Goal: Task Accomplishment & Management: Manage account settings

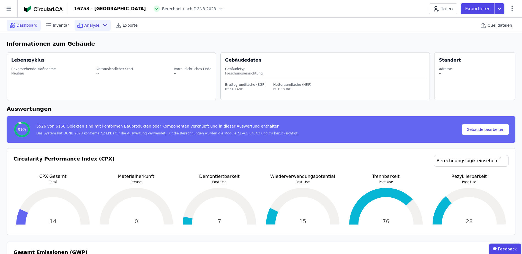
click at [95, 27] on div "Analyse" at bounding box center [93, 25] width 36 height 11
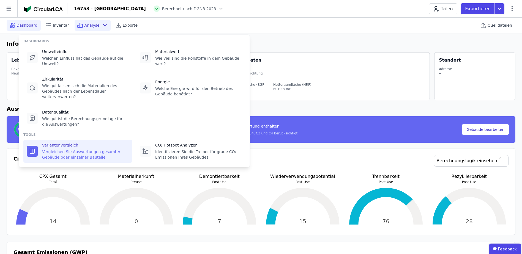
click at [74, 143] on div "Variantenvergleich" at bounding box center [85, 146] width 87 height 6
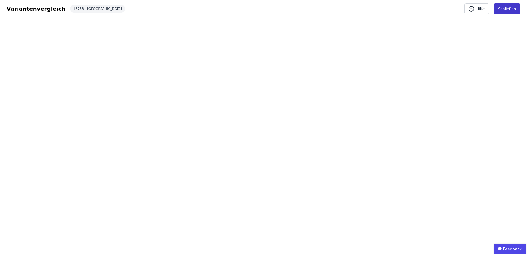
click at [506, 10] on button "Schließen" at bounding box center [506, 8] width 27 height 11
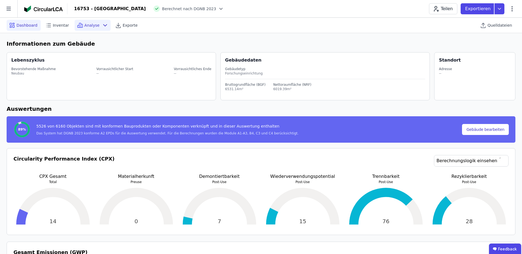
click at [92, 28] on div "Analyse" at bounding box center [93, 25] width 36 height 11
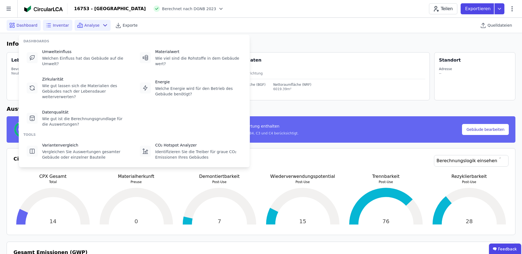
click at [50, 23] on div "Inventar" at bounding box center [57, 25] width 29 height 11
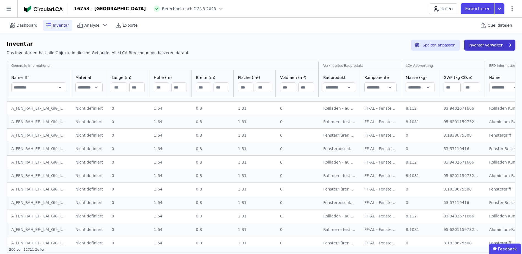
click at [476, 44] on button "Inventar verwalten" at bounding box center [490, 45] width 51 height 11
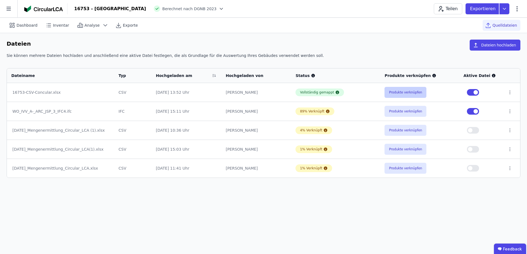
click at [411, 92] on button "Produkte verknüpfen" at bounding box center [405, 92] width 42 height 11
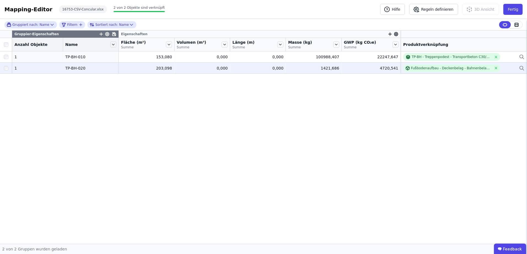
click at [505, 68] on div "Fußbodenaufbau - Deckenbelag - Bahnenbelag - [GEOGRAPHIC_DATA] inkl. [GEOGRAPHI…" at bounding box center [463, 68] width 121 height 8
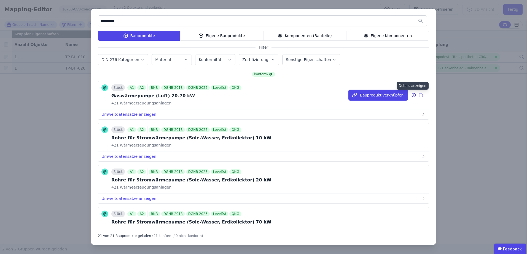
type input "**********"
click at [411, 95] on icon at bounding box center [413, 95] width 4 height 4
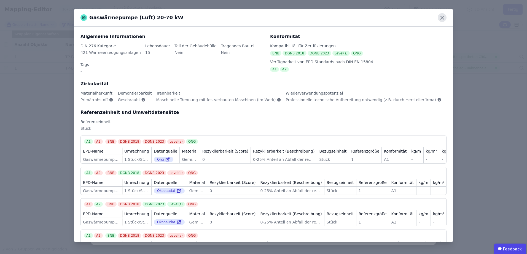
click at [440, 17] on icon at bounding box center [441, 17] width 9 height 9
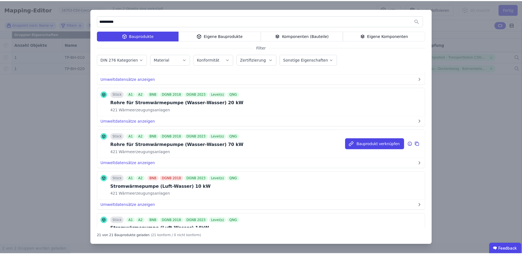
scroll to position [386, 0]
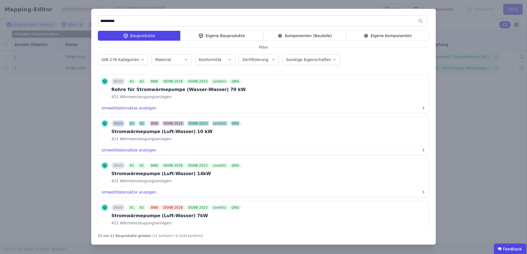
click at [471, 113] on div "**********" at bounding box center [263, 127] width 527 height 254
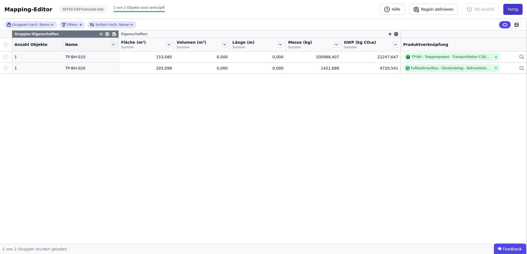
click at [516, 7] on button "Fertig" at bounding box center [512, 9] width 19 height 11
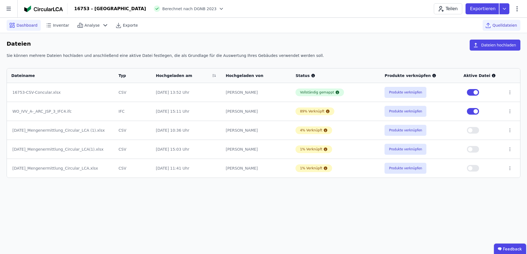
click at [12, 24] on icon at bounding box center [11, 24] width 2 height 2
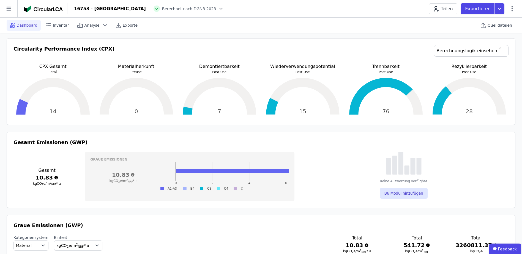
scroll to position [83, 0]
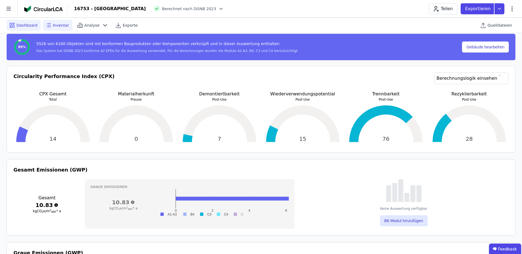
click at [53, 27] on span "Inventar" at bounding box center [61, 26] width 16 height 6
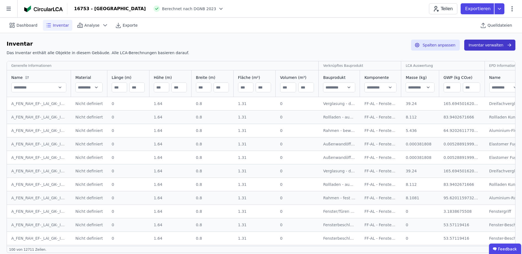
click at [494, 42] on button "Inventar verwalten" at bounding box center [490, 45] width 51 height 11
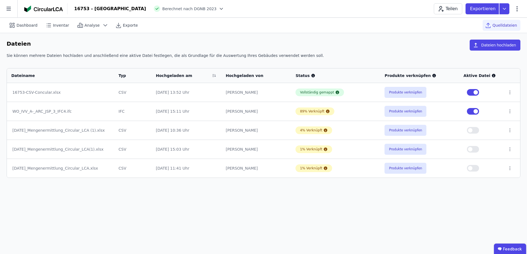
click at [472, 111] on button "button" at bounding box center [472, 111] width 12 height 7
click at [473, 93] on button "button" at bounding box center [472, 92] width 12 height 7
click at [476, 112] on button "button" at bounding box center [472, 111] width 12 height 7
click at [474, 91] on button "button" at bounding box center [472, 92] width 12 height 7
click at [22, 24] on span "Dashboard" at bounding box center [27, 26] width 21 height 6
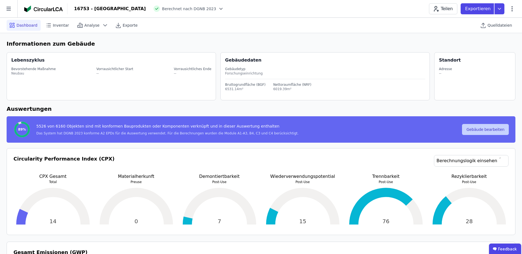
click at [484, 127] on button "Gebäude bearbeiten" at bounding box center [485, 129] width 47 height 11
select select "**********"
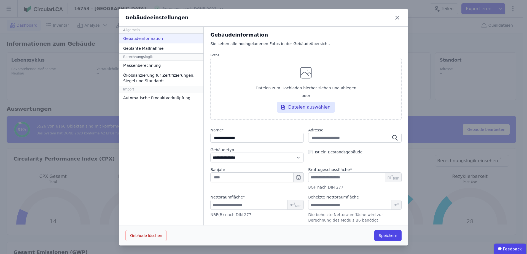
scroll to position [2, 0]
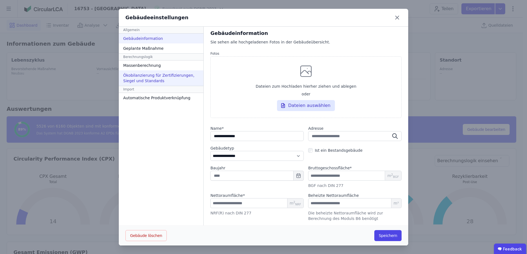
click at [136, 78] on div "Ökobilanzierung für Zertifizierungen, Siegel und Standards" at bounding box center [161, 77] width 85 height 15
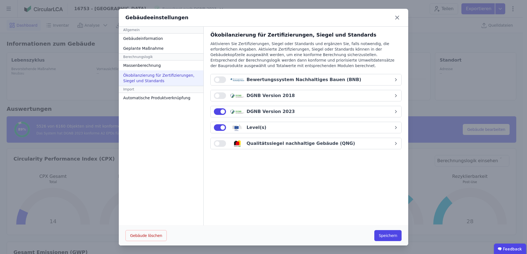
scroll to position [0, 0]
click at [216, 127] on button "button" at bounding box center [220, 127] width 12 height 7
click at [217, 126] on button "button" at bounding box center [220, 127] width 12 height 7
click at [141, 66] on div "Massenberechnung" at bounding box center [161, 66] width 85 height 10
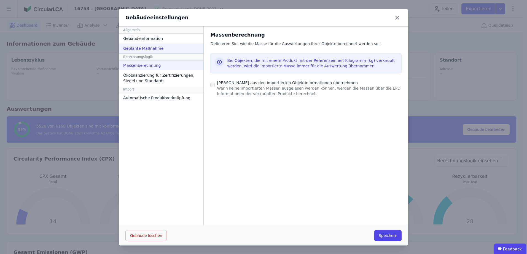
click at [134, 48] on div "Geplante Maßnahme" at bounding box center [161, 49] width 85 height 10
select select "*"
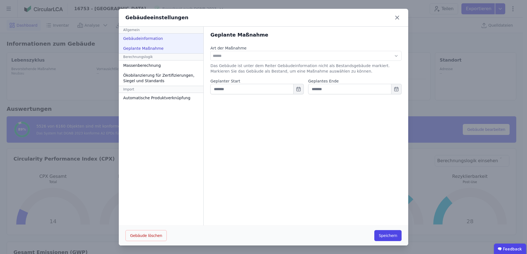
click at [136, 40] on div "Gebäudeinformation" at bounding box center [161, 39] width 85 height 10
select select "**********"
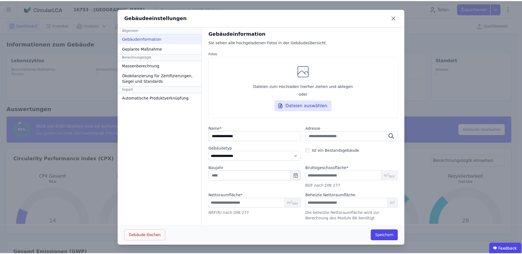
scroll to position [0, 0]
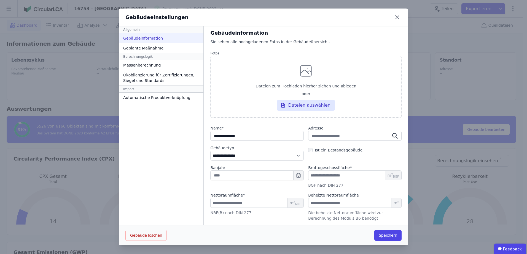
click at [394, 20] on icon at bounding box center [396, 17] width 9 height 9
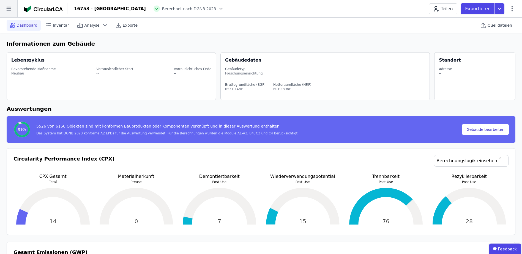
click at [4, 6] on icon at bounding box center [8, 8] width 17 height 17
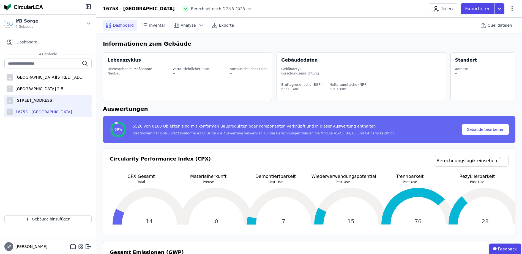
drag, startPoint x: 41, startPoint y: 96, endPoint x: 34, endPoint y: 98, distance: 7.3
click at [34, 98] on div "[STREET_ADDRESS]" at bounding box center [33, 101] width 40 height 6
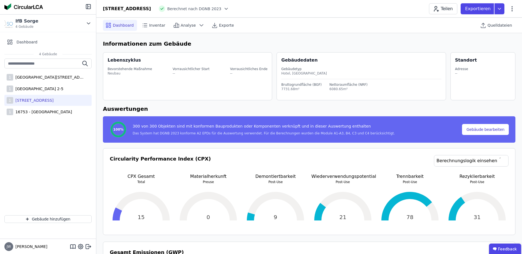
click at [516, 13] on div "16532 [STREET_ADDRESS] Berechnet nach DGNB 2023 Teilen Exportieren" at bounding box center [309, 8] width 426 height 11
click at [513, 10] on icon at bounding box center [512, 9] width 7 height 7
click at [80, 249] on icon at bounding box center [80, 247] width 5 height 5
select select "*"
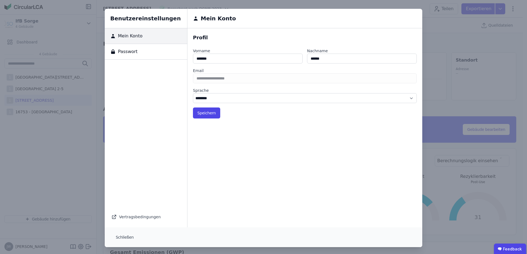
click at [432, 24] on div "Benutzereinstellungen Mein Konto Passwort Vertragsbedingungen Mein Konto Profil…" at bounding box center [263, 128] width 527 height 256
click at [69, 182] on div "Benutzereinstellungen Mein Konto Passwort Vertragsbedingungen Mein Konto Profil…" at bounding box center [263, 128] width 527 height 256
click at [120, 238] on button "Schließen" at bounding box center [124, 237] width 27 height 11
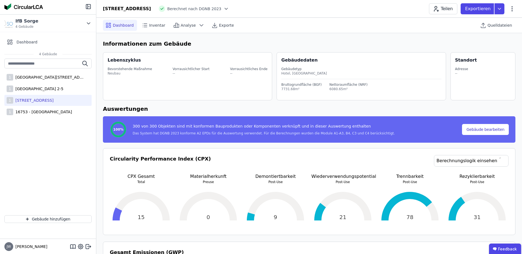
click at [35, 128] on div "1 [GEOGRAPHIC_DATA] 2-5 1 [GEOGRAPHIC_DATA] - [GEOGRAPHIC_DATA]" at bounding box center [48, 135] width 96 height 153
click at [152, 25] on span "Inventar" at bounding box center [157, 26] width 16 height 6
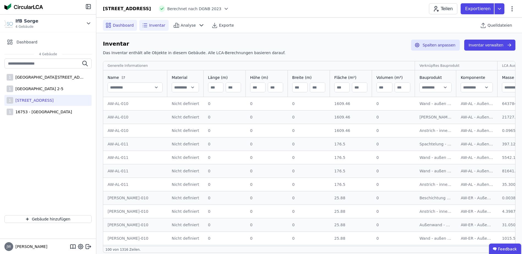
click at [116, 25] on span "Dashboard" at bounding box center [123, 26] width 21 height 6
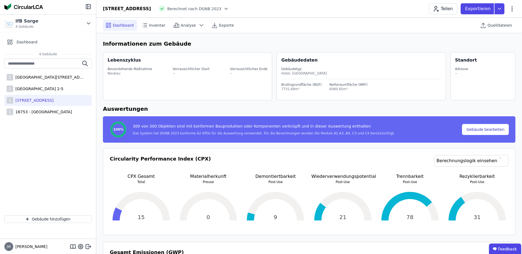
click at [516, 10] on div "16532 [STREET_ADDRESS] Berechnet nach DGNB 2023 Teilen Exportieren" at bounding box center [309, 8] width 426 height 11
click at [514, 10] on icon at bounding box center [512, 9] width 7 height 7
click at [408, 43] on h6 "Informationen zum Gebäude" at bounding box center [309, 44] width 413 height 8
click at [27, 112] on div "16753 - [GEOGRAPHIC_DATA]" at bounding box center [42, 112] width 59 height 6
